Goal: Find specific page/section: Find specific page/section

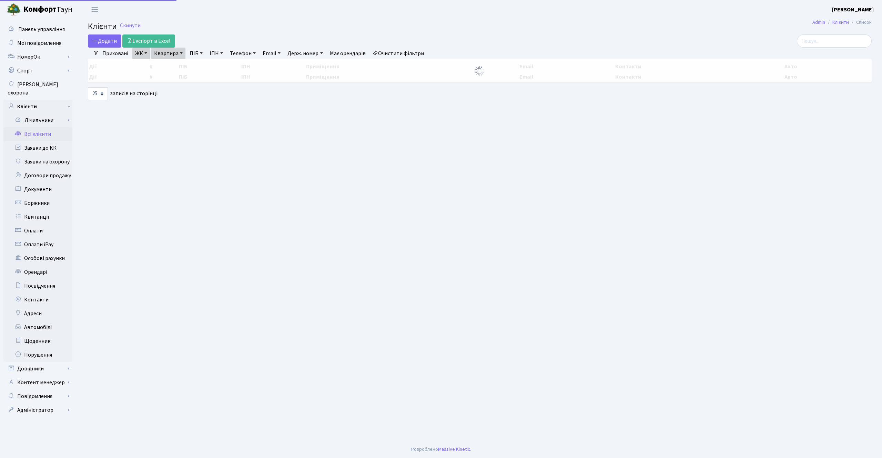
select select "25"
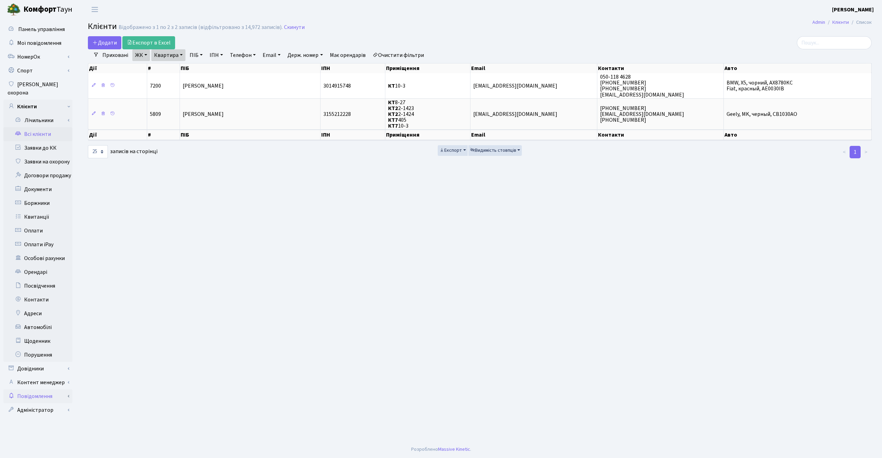
click at [30, 389] on link "Повідомлення" at bounding box center [37, 396] width 69 height 14
click at [42, 404] on link "Відправлення" at bounding box center [37, 410] width 69 height 14
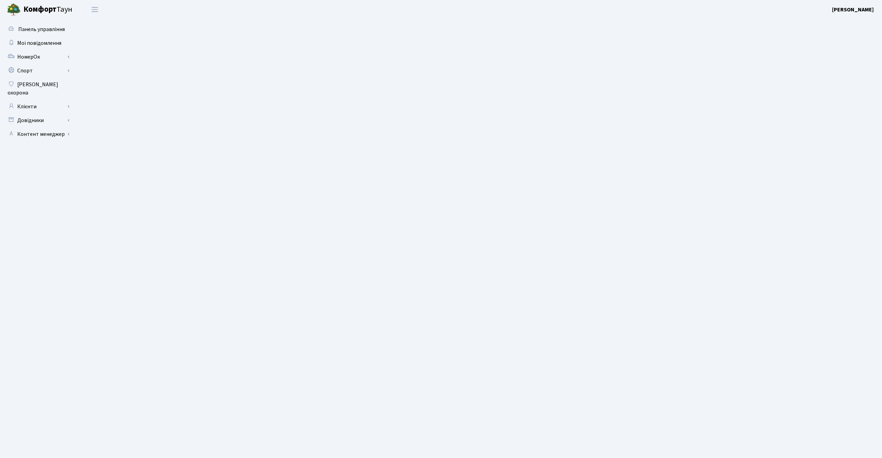
select select "25"
